Goal: Complete application form: Complete application form

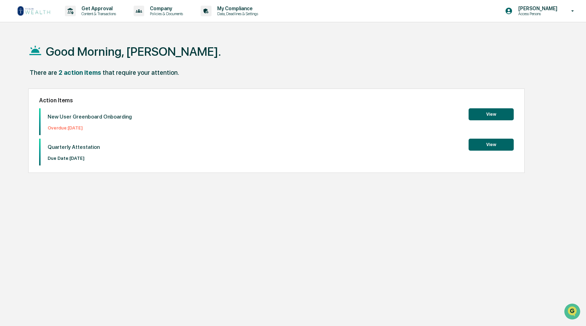
click at [494, 114] on button "View" at bounding box center [491, 114] width 45 height 12
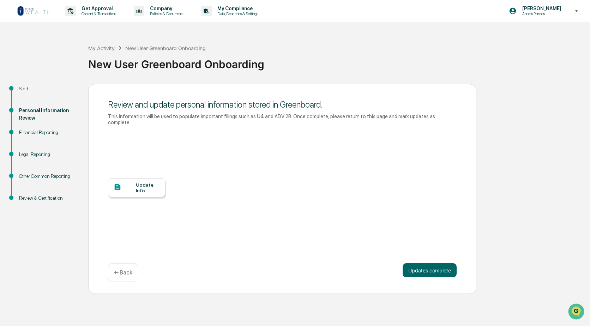
click at [37, 132] on div "Financial Reporting" at bounding box center [48, 132] width 58 height 7
drag, startPoint x: 16, startPoint y: 134, endPoint x: 20, endPoint y: 134, distance: 4.6
click at [19, 134] on div "Financial Reporting" at bounding box center [47, 141] width 69 height 22
click at [53, 130] on div "Financial Reporting" at bounding box center [48, 132] width 58 height 7
click at [40, 133] on div "Financial Reporting" at bounding box center [48, 132] width 58 height 7
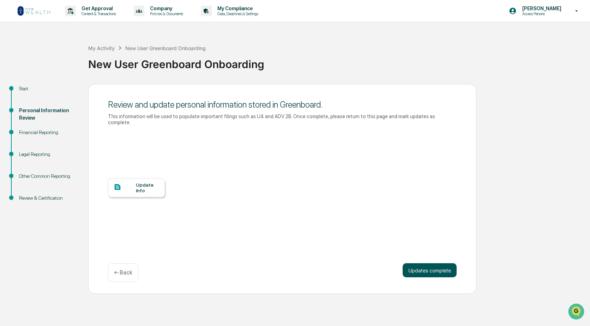
click at [424, 265] on button "Updates complete" at bounding box center [429, 270] width 54 height 14
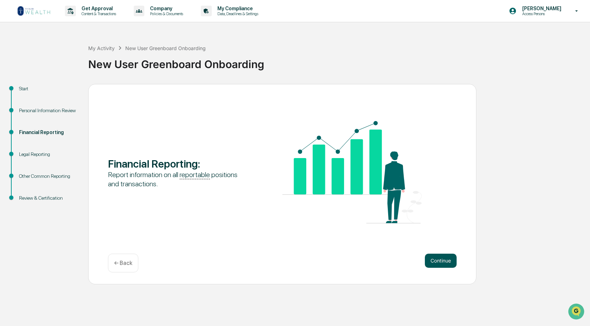
click at [437, 261] on button "Continue" at bounding box center [441, 261] width 32 height 14
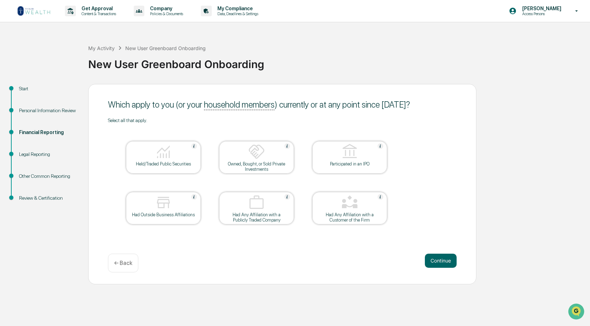
click at [174, 209] on div at bounding box center [163, 203] width 71 height 18
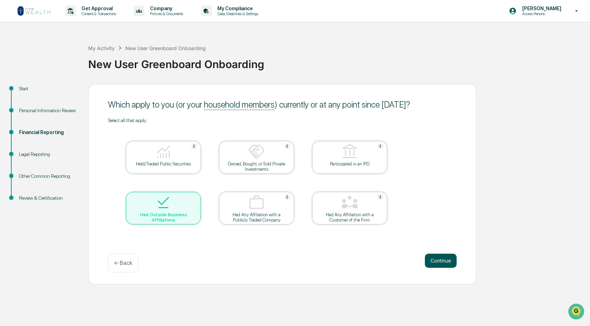
click at [440, 262] on button "Continue" at bounding box center [441, 261] width 32 height 14
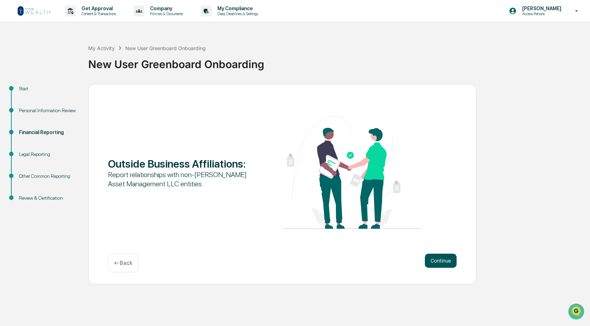
click at [440, 262] on button "Continue" at bounding box center [441, 261] width 32 height 14
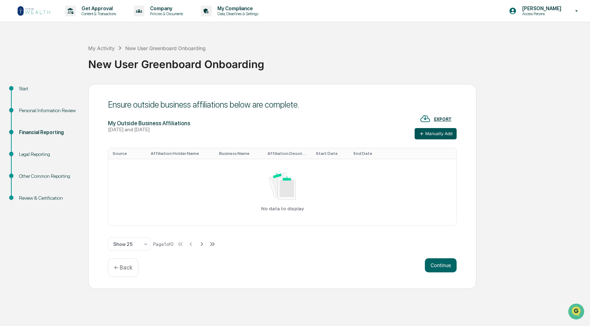
click at [431, 134] on button "Manually Add" at bounding box center [435, 133] width 42 height 11
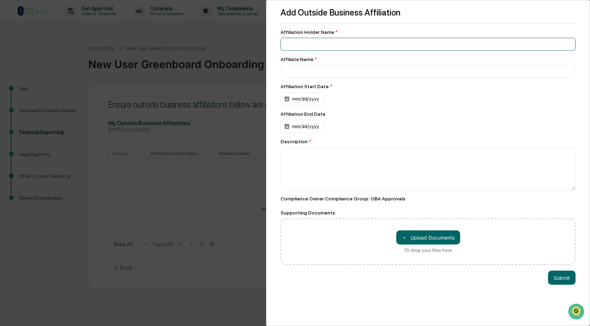
click at [369, 46] on input at bounding box center [427, 44] width 295 height 13
type input "**********"
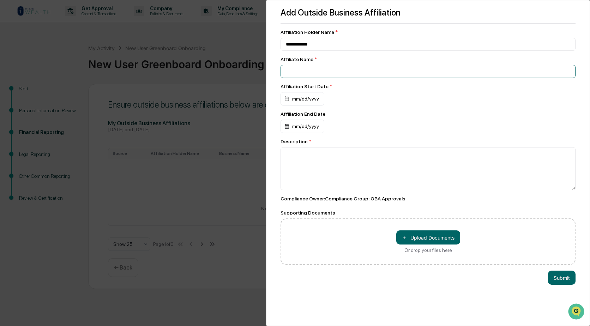
click at [342, 69] on input at bounding box center [427, 71] width 295 height 13
type input "**********"
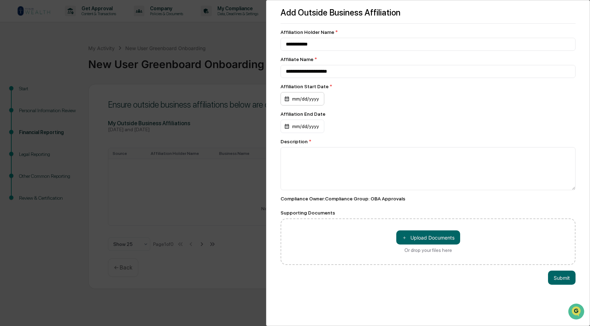
click at [312, 102] on div "mm/dd/yyyy" at bounding box center [302, 98] width 44 height 13
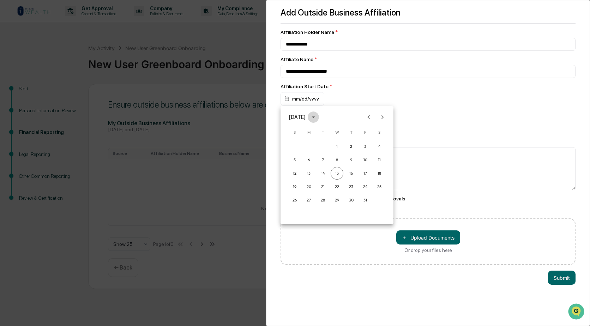
click at [315, 117] on icon "calendar view is open, switch to year view" at bounding box center [312, 117] width 3 height 2
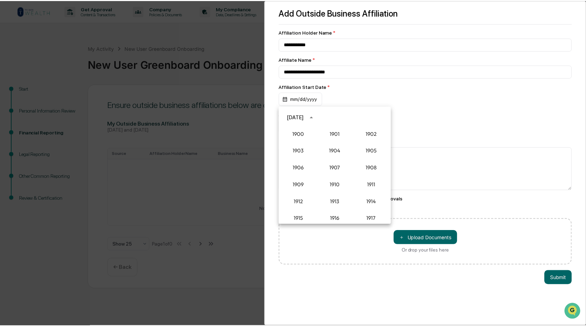
scroll to position [653, 0]
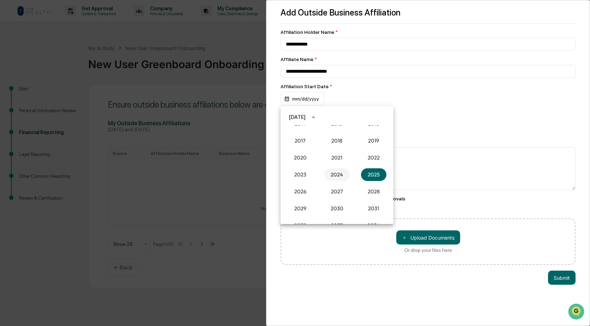
click at [337, 176] on button "2024" at bounding box center [336, 174] width 25 height 13
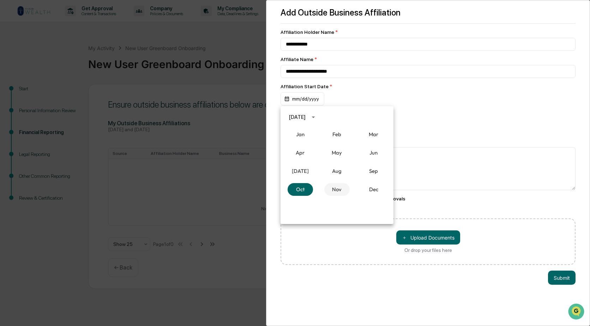
click at [339, 189] on button "Nov" at bounding box center [336, 189] width 25 height 13
click at [310, 185] on button "18" at bounding box center [308, 186] width 13 height 13
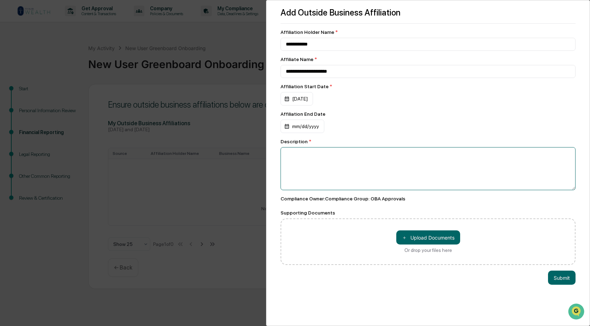
click at [367, 154] on textarea at bounding box center [427, 168] width 295 height 43
click at [288, 155] on textarea "**********" at bounding box center [425, 168] width 291 height 43
type textarea "**********"
click at [554, 278] on button "Submit" at bounding box center [562, 277] width 28 height 14
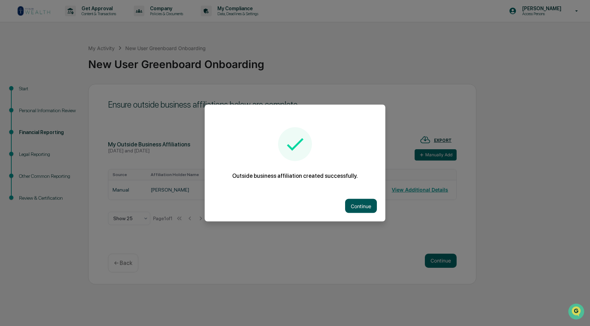
click at [358, 206] on button "Continue" at bounding box center [361, 206] width 32 height 14
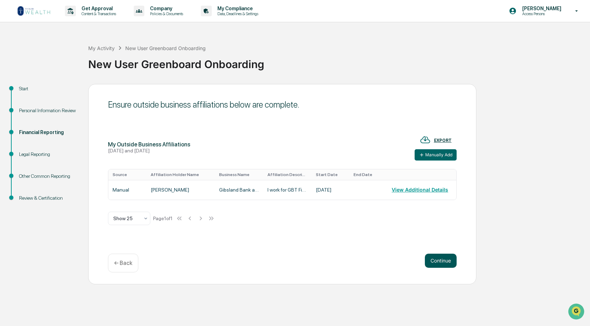
click at [437, 261] on button "Continue" at bounding box center [441, 261] width 32 height 14
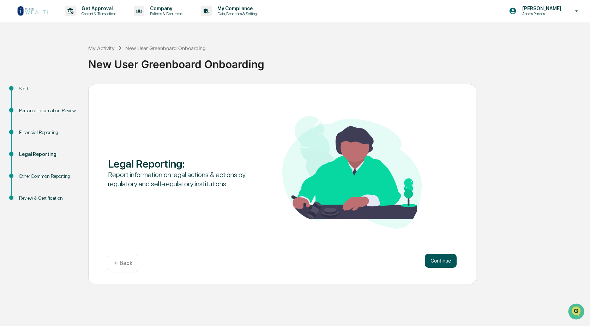
click at [442, 261] on button "Continue" at bounding box center [441, 261] width 32 height 14
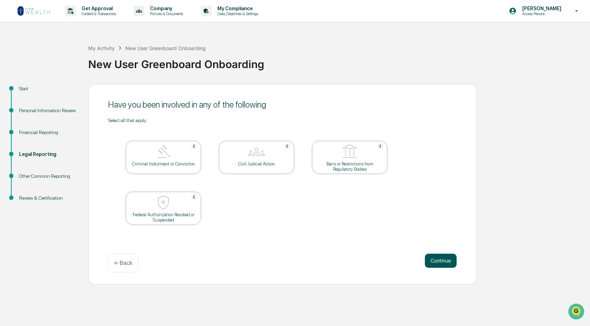
click at [438, 259] on button "Continue" at bounding box center [441, 261] width 32 height 14
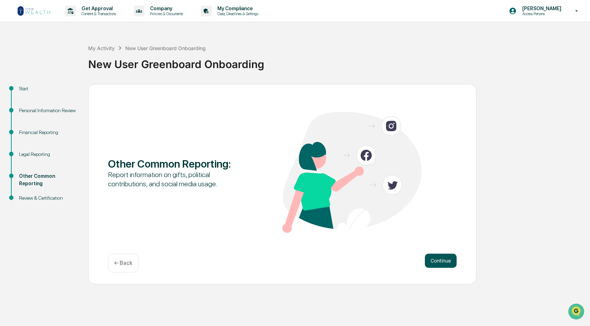
click at [438, 261] on button "Continue" at bounding box center [441, 261] width 32 height 14
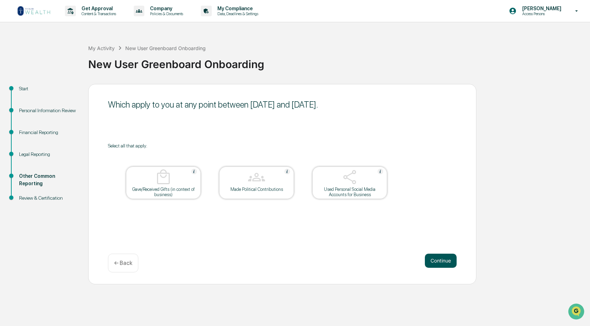
click at [438, 261] on button "Continue" at bounding box center [441, 261] width 32 height 14
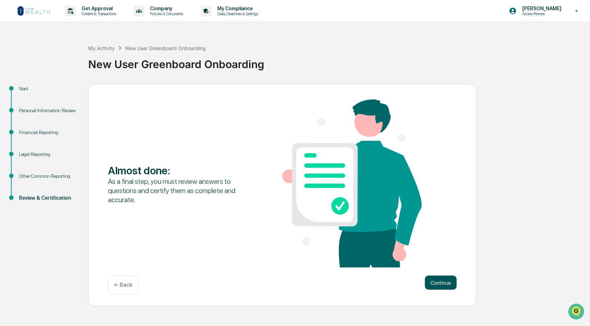
click at [440, 282] on button "Continue" at bounding box center [441, 282] width 32 height 14
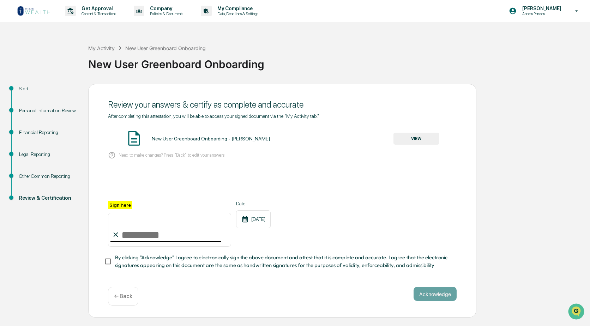
click at [149, 232] on input "Sign here" at bounding box center [169, 230] width 123 height 34
type input "**********"
click at [429, 297] on button "Acknowledge" at bounding box center [434, 294] width 43 height 14
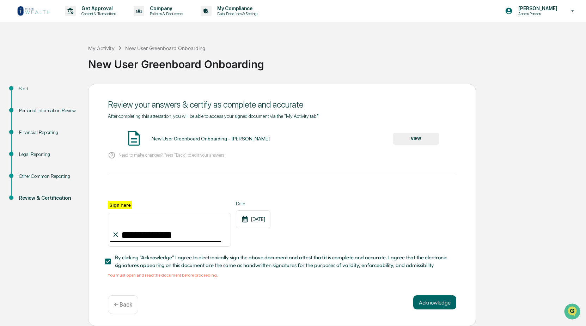
scroll to position [2, 0]
click at [405, 136] on button "VIEW" at bounding box center [416, 139] width 46 height 12
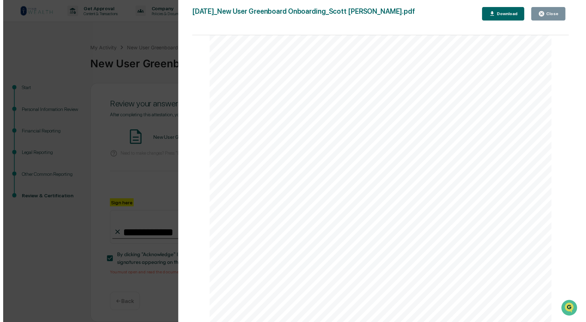
scroll to position [2051, 0]
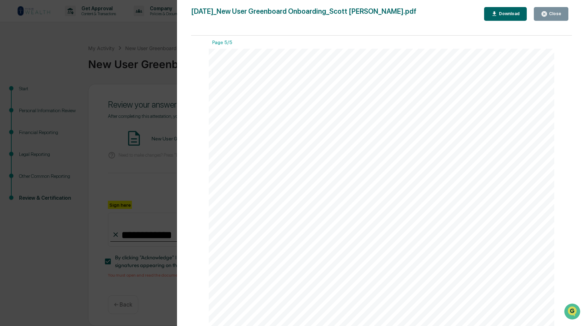
click at [554, 11] on div "Close" at bounding box center [551, 14] width 20 height 7
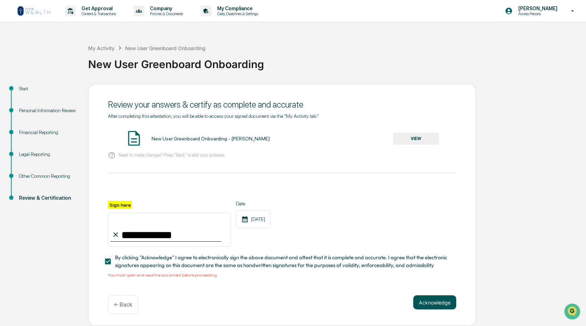
click at [432, 302] on button "Acknowledge" at bounding box center [434, 302] width 43 height 14
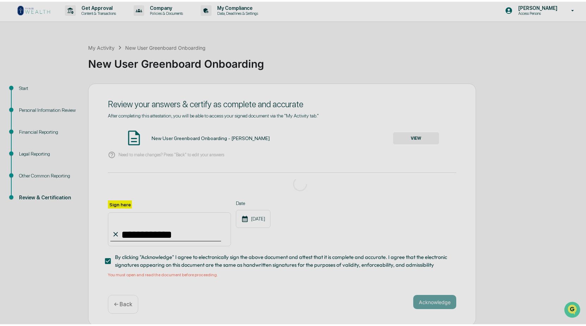
scroll to position [0, 0]
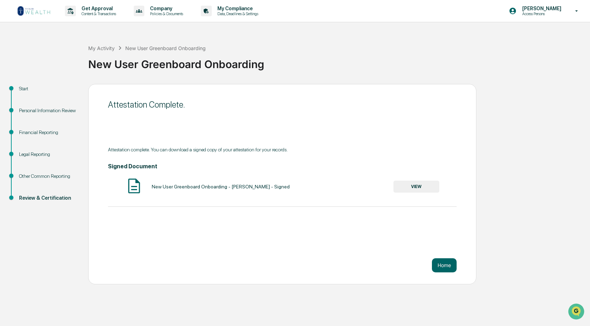
click at [420, 187] on button "VIEW" at bounding box center [416, 187] width 46 height 12
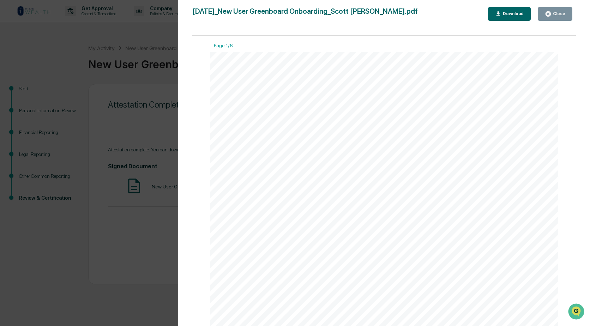
click at [560, 13] on div "Close" at bounding box center [558, 13] width 14 height 5
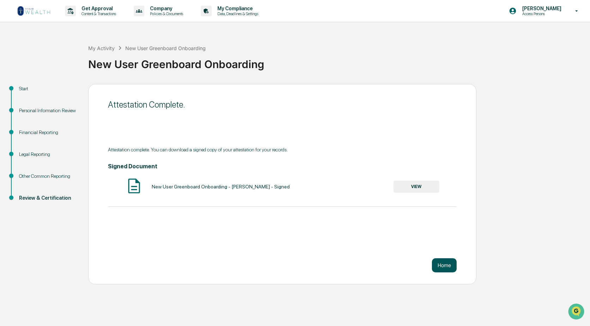
click at [450, 266] on button "Home" at bounding box center [444, 265] width 25 height 14
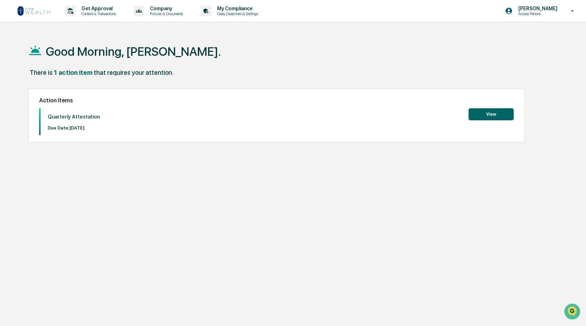
click at [491, 112] on button "View" at bounding box center [491, 114] width 45 height 12
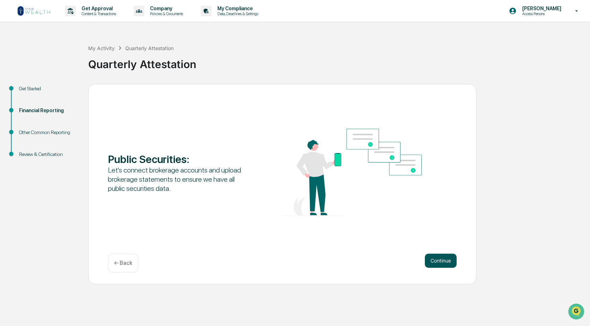
click at [438, 262] on button "Continue" at bounding box center [441, 261] width 32 height 14
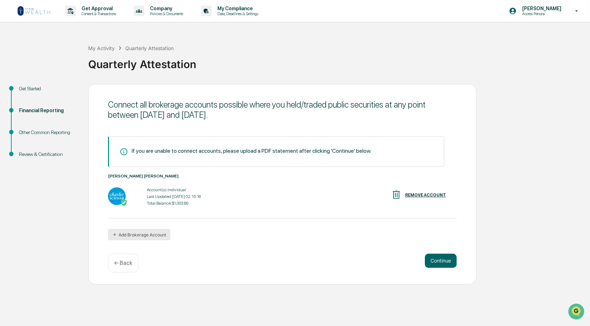
click at [135, 235] on button "Add Brokerage Account" at bounding box center [139, 234] width 62 height 11
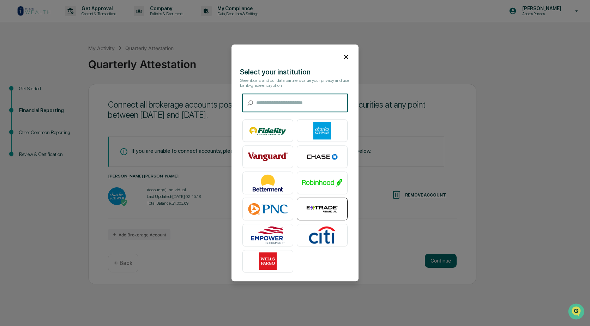
click at [315, 207] on img at bounding box center [322, 209] width 40 height 18
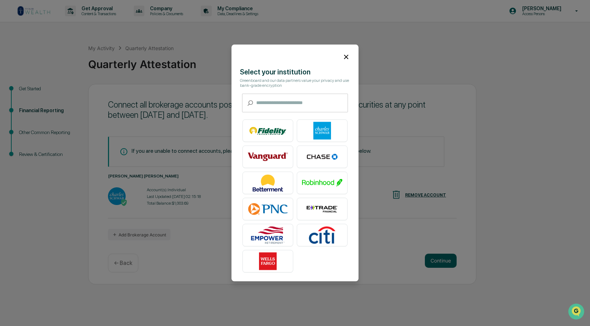
click at [342, 57] on icon at bounding box center [346, 57] width 8 height 8
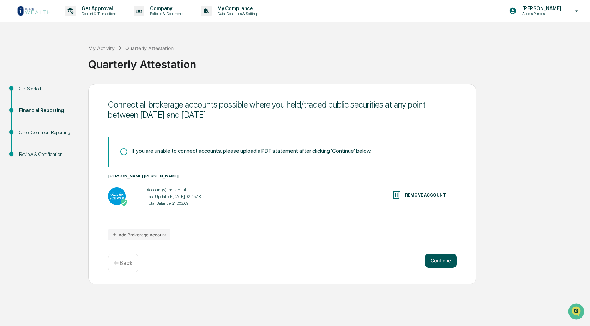
click at [437, 260] on button "Continue" at bounding box center [441, 261] width 32 height 14
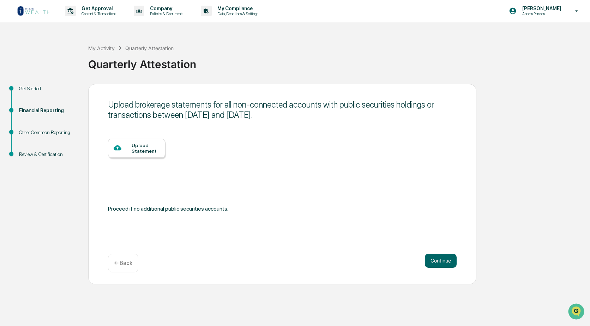
click at [144, 151] on div "Upload Statement" at bounding box center [146, 147] width 28 height 11
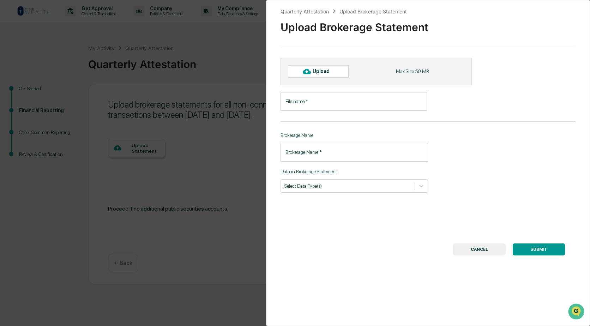
click at [321, 71] on div "Upload" at bounding box center [323, 71] width 23 height 6
type input "**********"
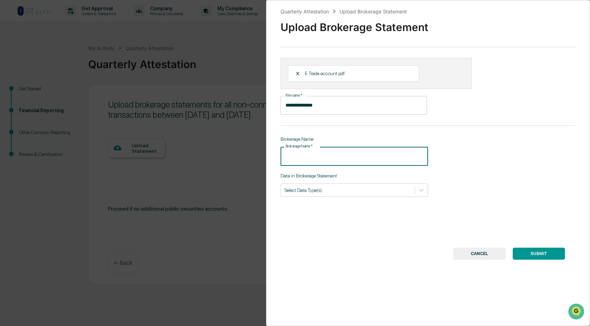
click at [307, 158] on input "Brokerage Name   *" at bounding box center [353, 156] width 147 height 19
type input "*******"
click at [419, 191] on icon at bounding box center [421, 190] width 7 height 7
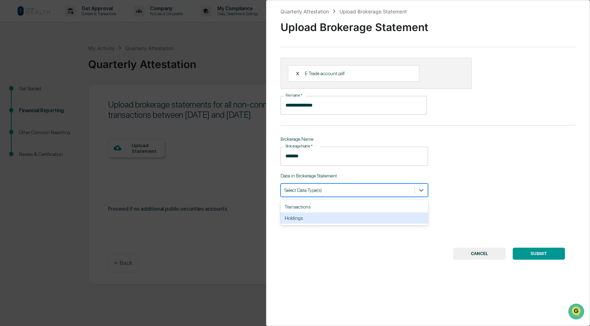
click at [295, 219] on div "Holdings" at bounding box center [353, 217] width 147 height 11
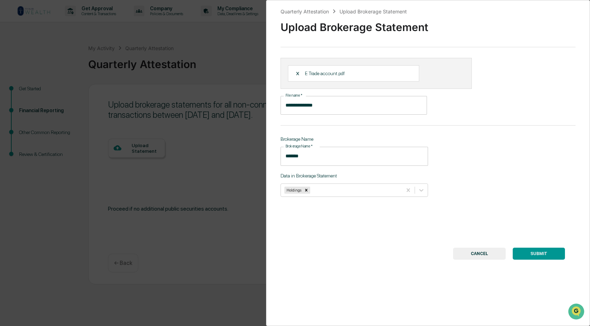
click at [535, 254] on button "SUBMIT" at bounding box center [538, 254] width 52 height 12
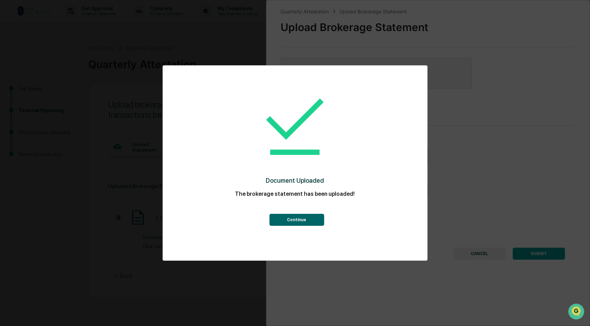
click at [293, 222] on button "Continue" at bounding box center [296, 220] width 55 height 12
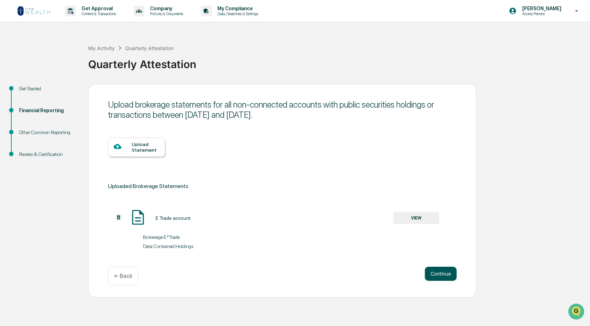
click at [438, 275] on button "Continue" at bounding box center [441, 274] width 32 height 14
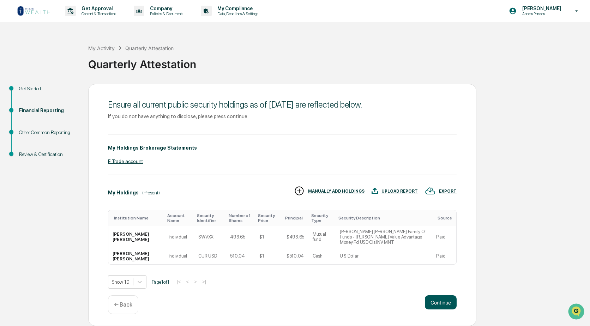
click at [436, 296] on button "Continue" at bounding box center [441, 302] width 32 height 14
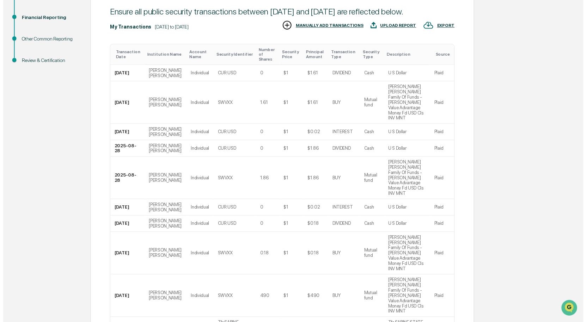
scroll to position [118, 0]
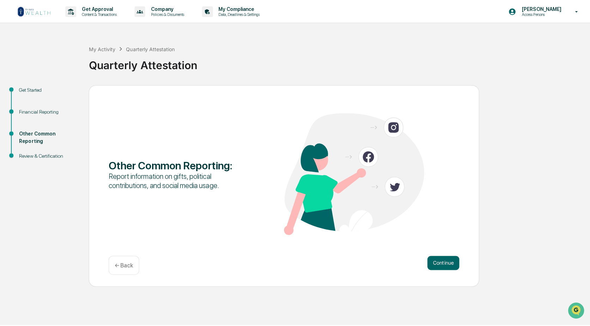
scroll to position [0, 0]
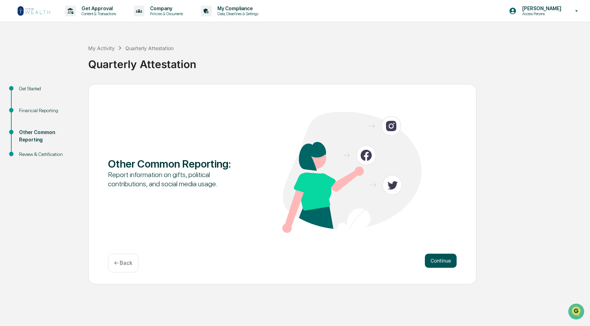
click at [439, 262] on button "Continue" at bounding box center [441, 261] width 32 height 14
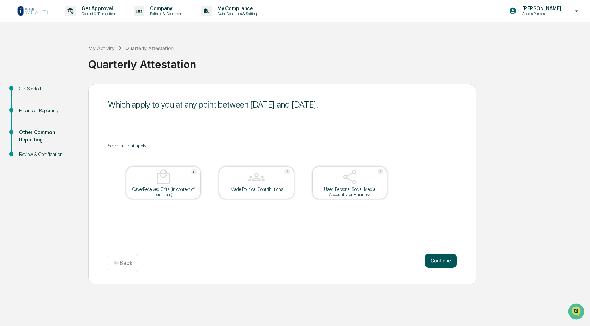
click at [440, 259] on button "Continue" at bounding box center [441, 261] width 32 height 14
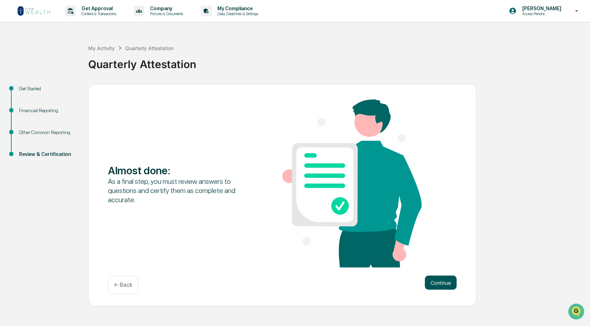
click at [433, 285] on button "Continue" at bounding box center [441, 282] width 32 height 14
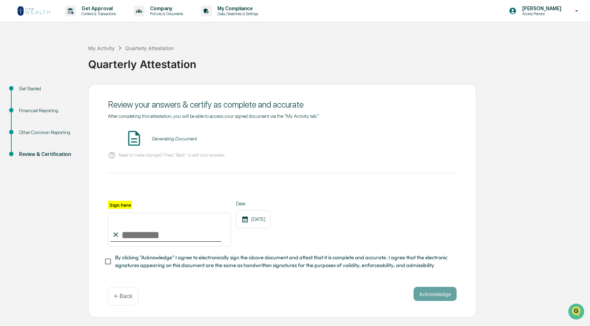
click at [124, 238] on input "Sign here" at bounding box center [169, 230] width 123 height 34
type input "**********"
click at [420, 140] on button "VIEW" at bounding box center [416, 139] width 46 height 12
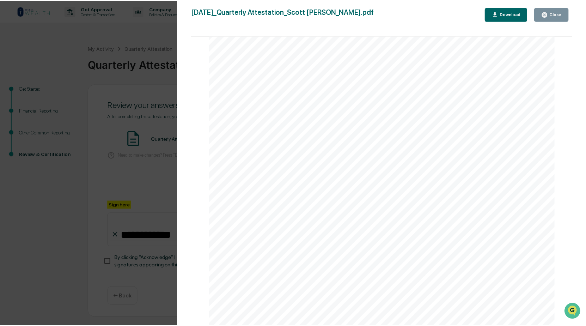
scroll to position [7015, 0]
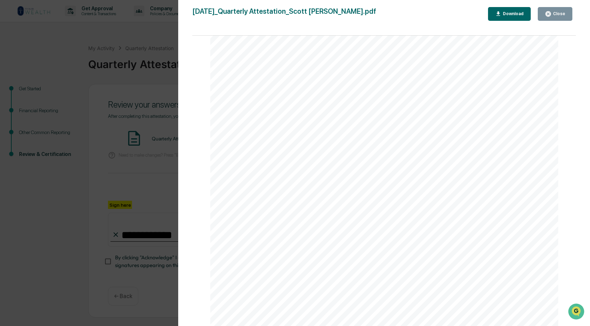
click at [561, 12] on div "Close" at bounding box center [558, 13] width 14 height 5
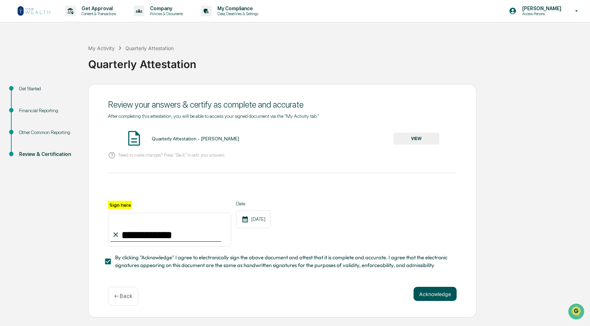
click at [436, 293] on button "Acknowledge" at bounding box center [434, 294] width 43 height 14
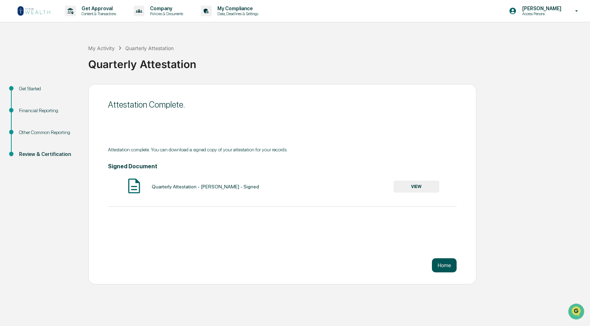
click at [439, 265] on button "Home" at bounding box center [444, 265] width 25 height 14
